Goal: Transaction & Acquisition: Obtain resource

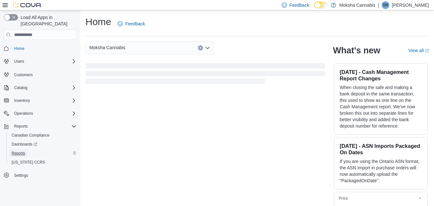
click at [20, 151] on span "Reports" at bounding box center [19, 153] width 14 height 5
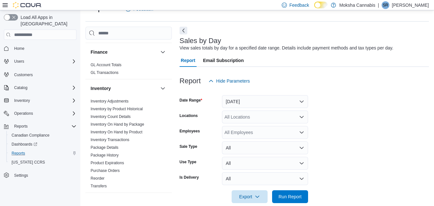
scroll to position [174, 0]
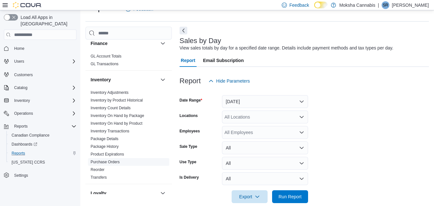
drag, startPoint x: 103, startPoint y: 162, endPoint x: 119, endPoint y: 168, distance: 16.6
click at [103, 162] on link "Purchase Orders" at bounding box center [105, 162] width 29 height 5
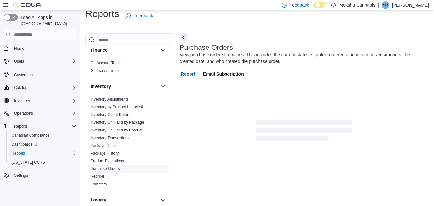
scroll to position [22, 0]
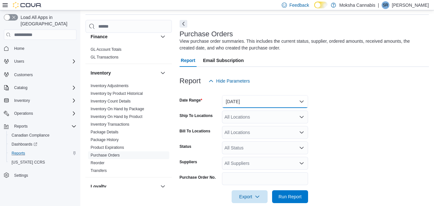
click at [282, 101] on button "Yesterday" at bounding box center [265, 101] width 86 height 13
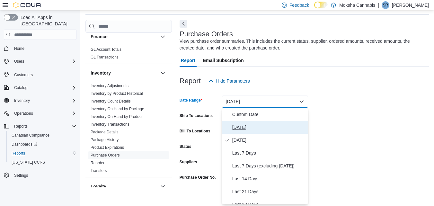
click at [242, 128] on span "Today" at bounding box center [269, 127] width 73 height 8
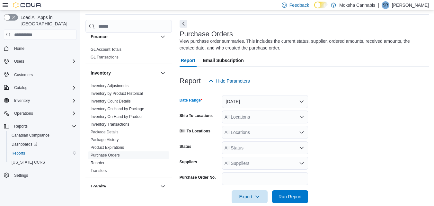
click at [251, 118] on div "All Locations" at bounding box center [265, 117] width 86 height 13
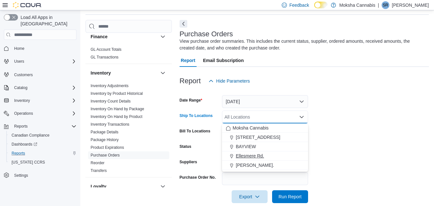
click at [249, 155] on span "Ellesmere Rd." at bounding box center [250, 156] width 28 height 6
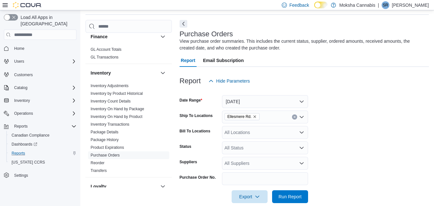
click at [324, 129] on form "Date Range Today Ship To Locations Ellesmere Rd. Bill To Locations All Location…" at bounding box center [305, 145] width 250 height 116
click at [260, 137] on div "All Locations" at bounding box center [265, 132] width 86 height 13
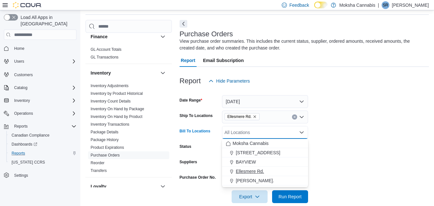
click at [240, 172] on span "Ellesmere Rd." at bounding box center [250, 171] width 28 height 6
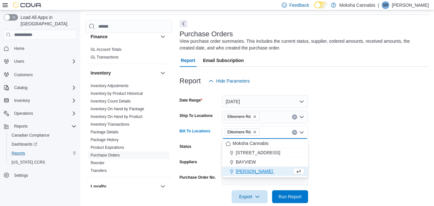
click at [334, 155] on form "Date Range Today Ship To Locations Ellesmere Rd. Bill To Locations Ellesmere Rd…" at bounding box center [305, 145] width 250 height 116
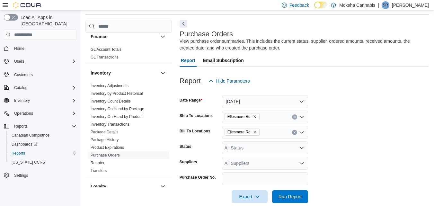
click at [260, 148] on div "All Status" at bounding box center [265, 148] width 86 height 13
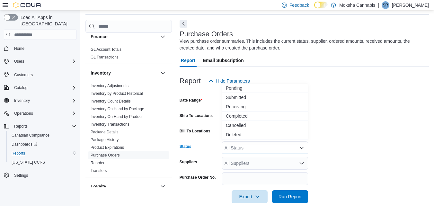
click at [260, 148] on div "All Status Combo box. Selected. Combo box input. All Status. Type some text or,…" at bounding box center [265, 148] width 86 height 13
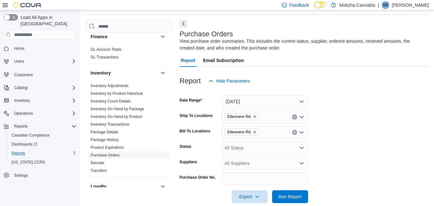
click at [331, 163] on form "Date Range Today Ship To Locations Ellesmere Rd. Bill To Locations Ellesmere Rd…" at bounding box center [305, 145] width 250 height 116
click at [246, 199] on span "Export" at bounding box center [250, 196] width 28 height 13
click at [251, 157] on span "Export to Excel" at bounding box center [250, 158] width 29 height 5
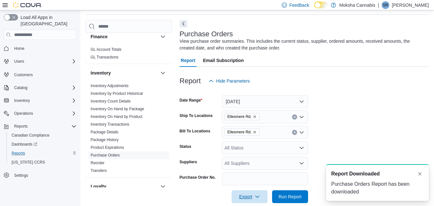
scroll to position [0, 0]
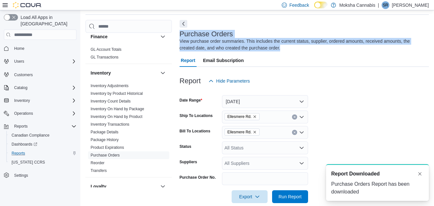
drag, startPoint x: 390, startPoint y: 50, endPoint x: 386, endPoint y: 28, distance: 22.6
click at [386, 28] on div "Purchase Orders View purchase order summaries. This includes the current status…" at bounding box center [305, 115] width 250 height 191
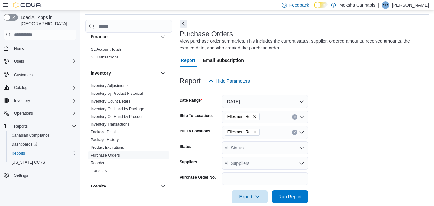
click at [379, 121] on form "Date Range Today Ship To Locations Ellesmere Rd. Bill To Locations Ellesmere Rd…" at bounding box center [305, 145] width 250 height 116
click at [378, 121] on form "Date Range Today Ship To Locations Ellesmere Rd. Bill To Locations Ellesmere Rd…" at bounding box center [305, 145] width 250 height 116
